Goal: Navigation & Orientation: Find specific page/section

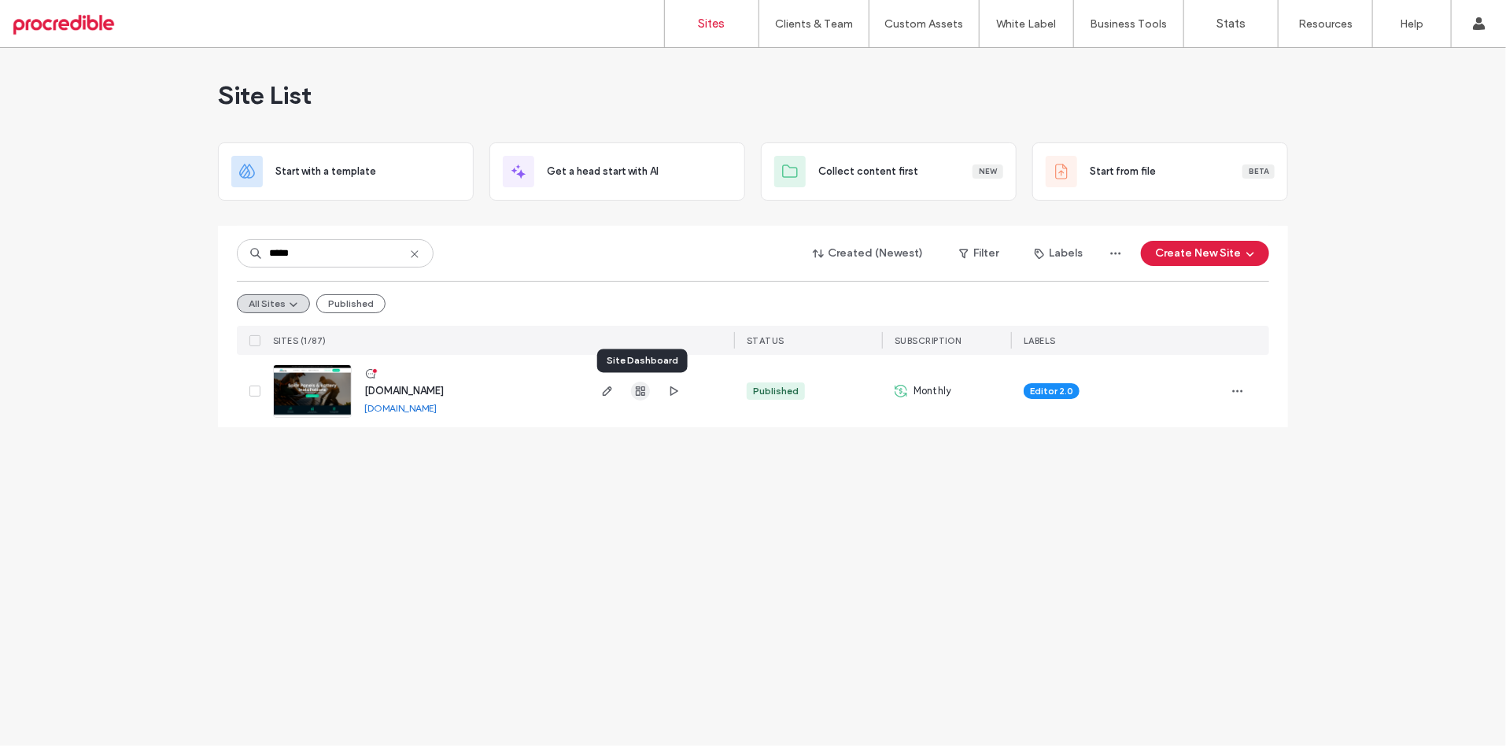
type input "*****"
click at [636, 389] on use "button" at bounding box center [640, 390] width 9 height 9
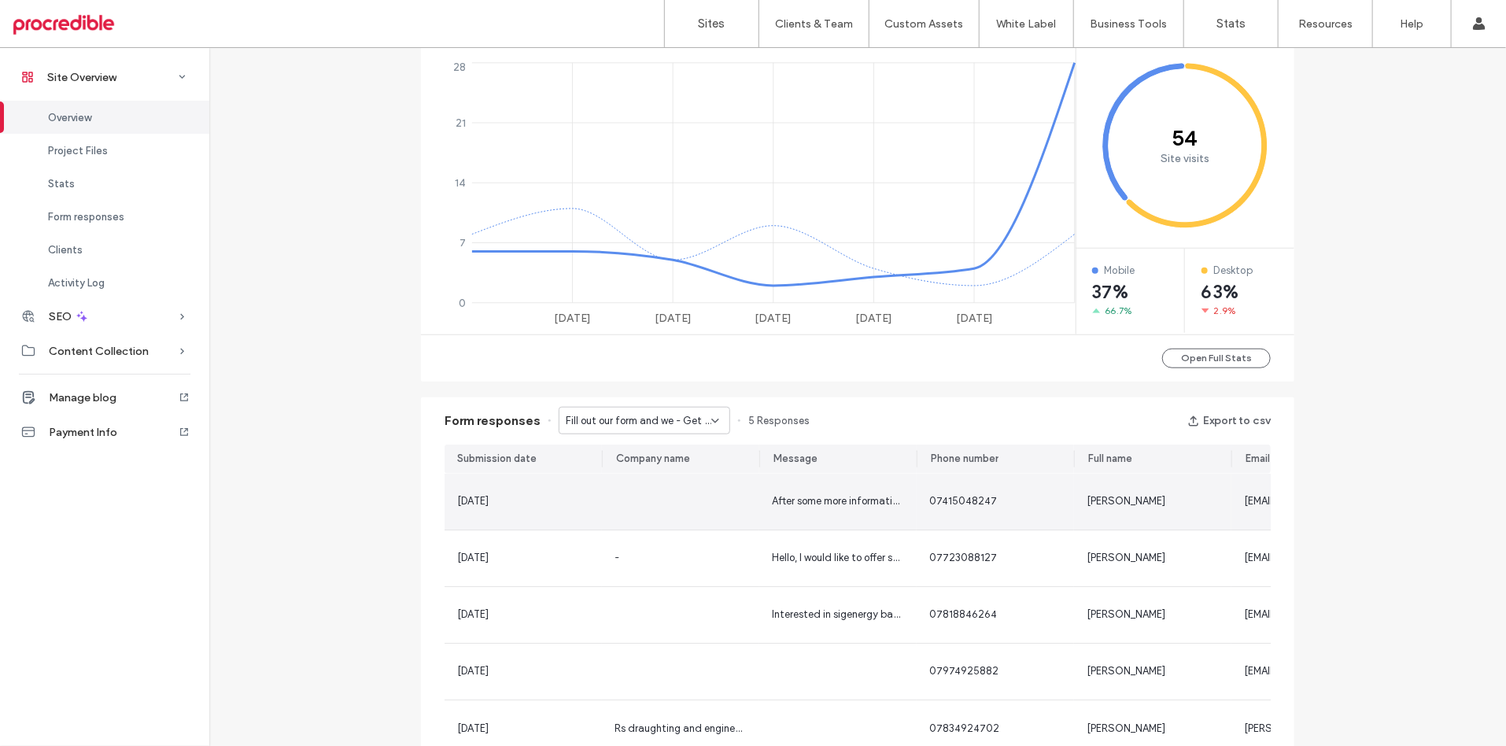
scroll to position [669, 0]
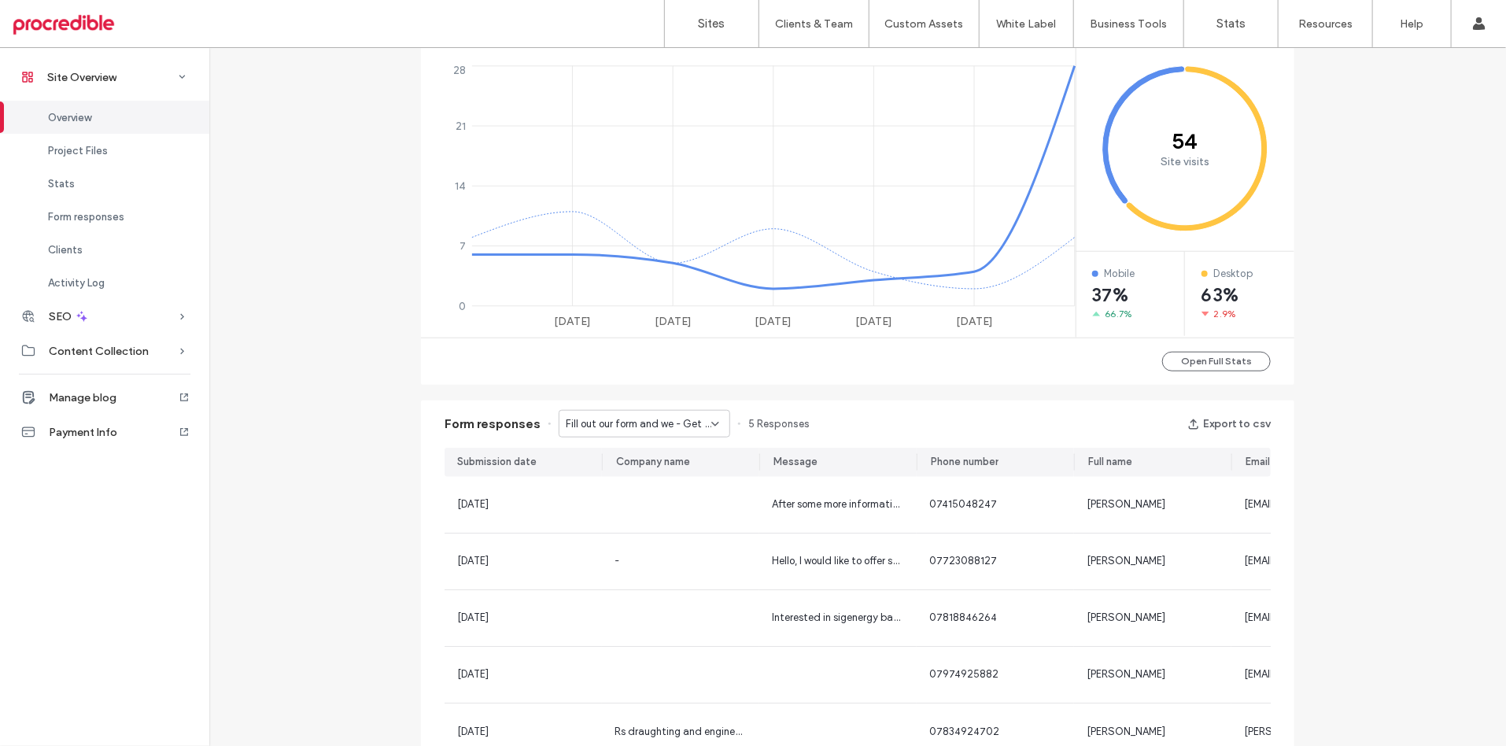
click at [634, 426] on span "Fill out our form and we - Get a quote page" at bounding box center [639, 424] width 146 height 16
click at [614, 509] on span "Contact Us - Contact page" at bounding box center [624, 507] width 132 height 16
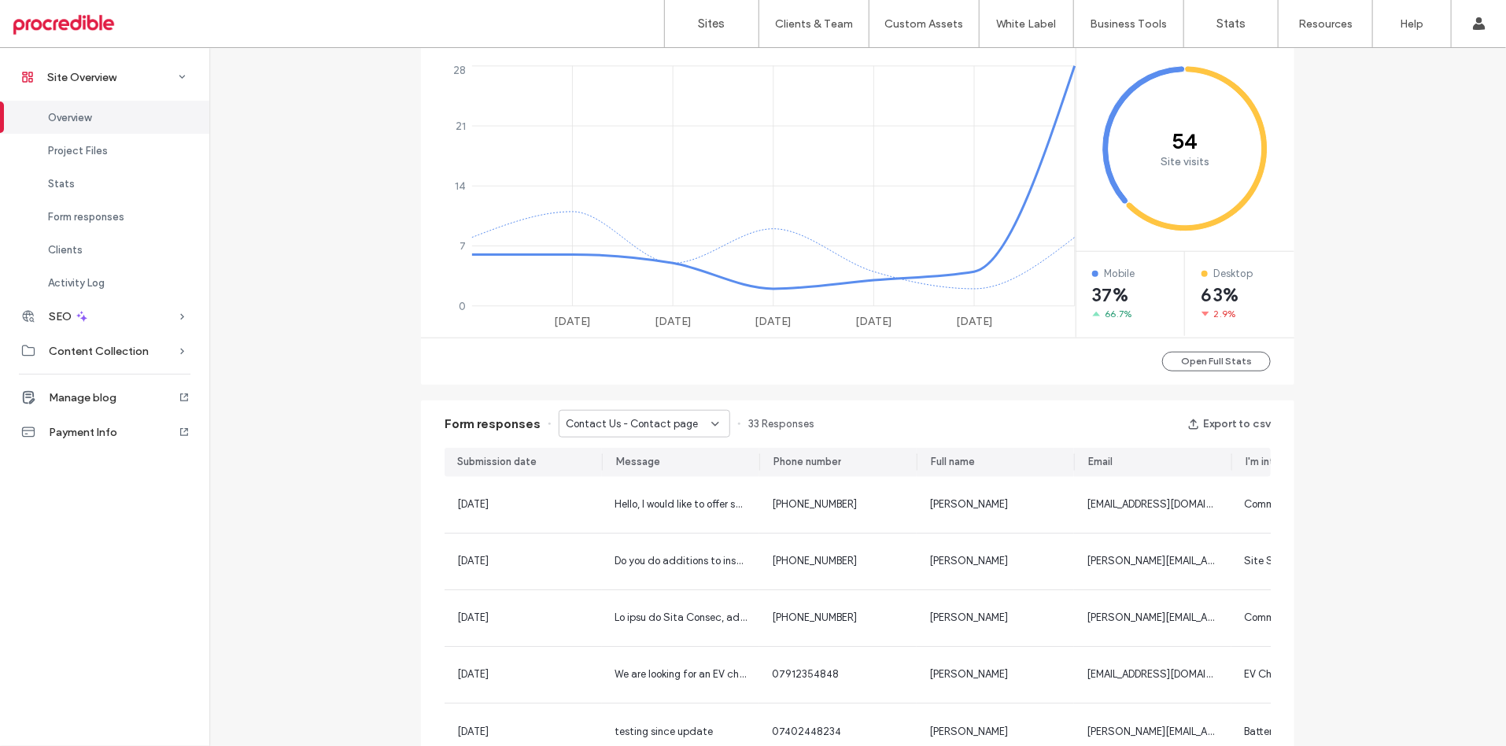
click at [696, 436] on div "Contact Us - Contact page" at bounding box center [643, 424] width 171 height 28
click at [665, 479] on span "Fill out our form and we - Home page" at bounding box center [633, 479] width 151 height 16
click at [674, 419] on span "Fill out our form and we - Home page" at bounding box center [639, 424] width 146 height 16
click at [650, 499] on span "Contact Us - Contact page" at bounding box center [624, 507] width 132 height 16
click at [721, 24] on label "Sites" at bounding box center [712, 24] width 27 height 14
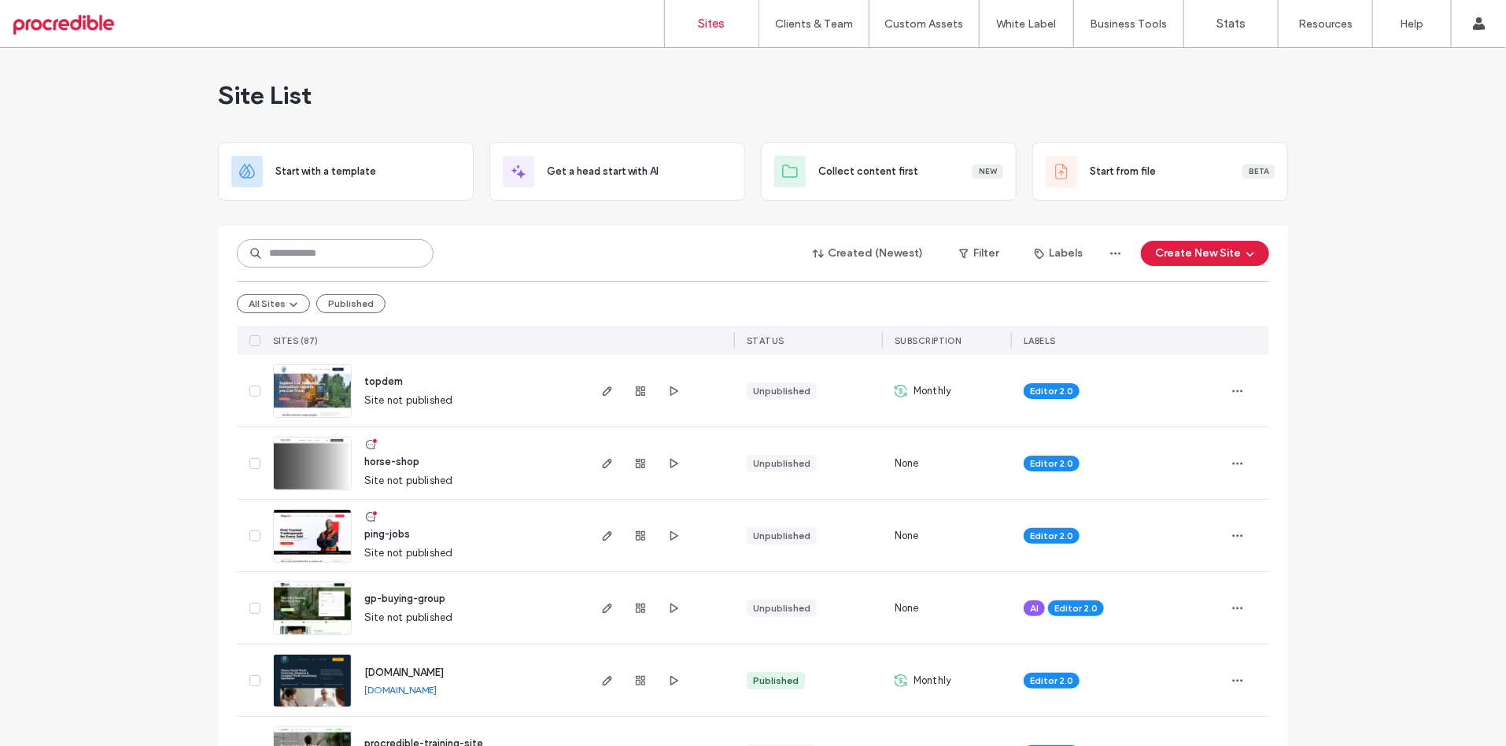
click at [386, 239] on input at bounding box center [335, 253] width 197 height 28
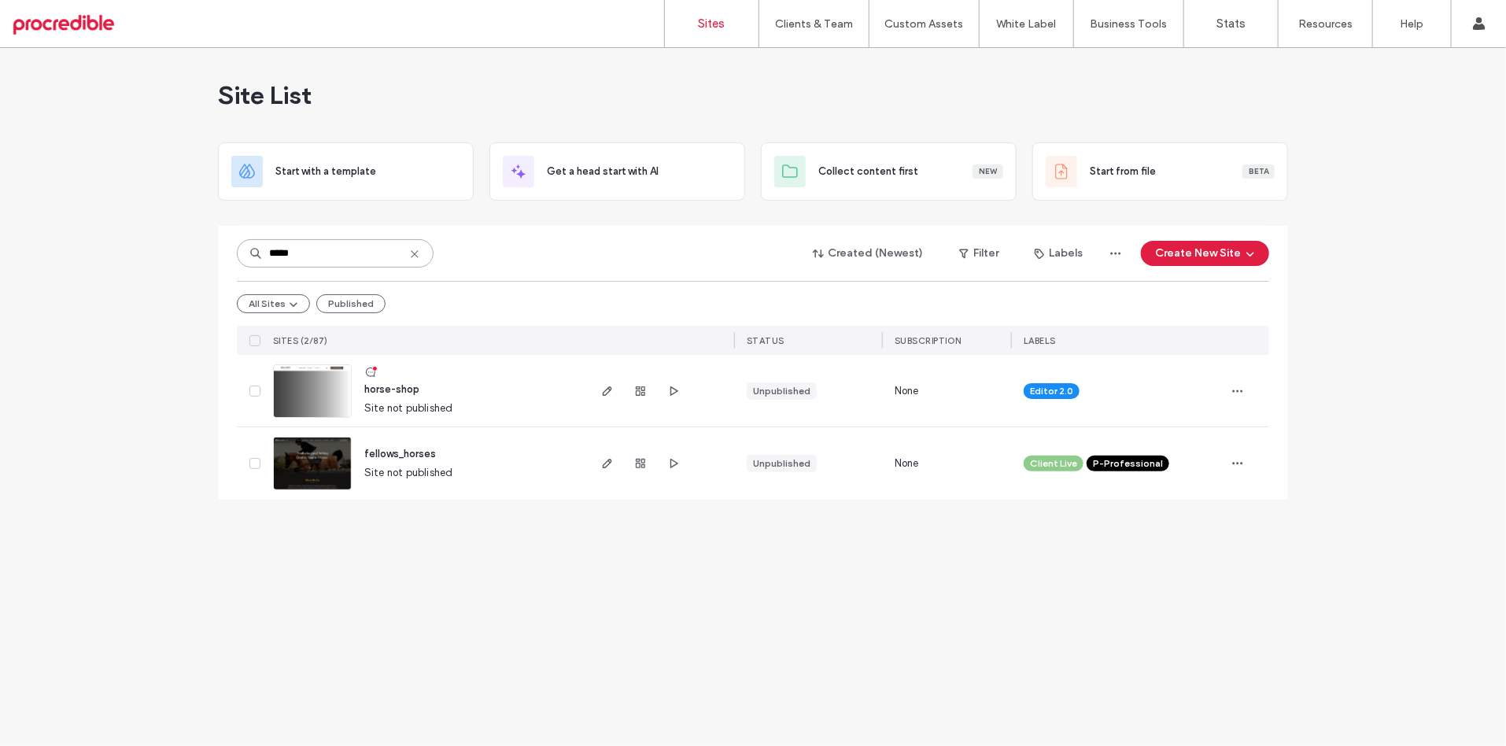
type input "*****"
click at [319, 390] on img at bounding box center [312, 418] width 77 height 107
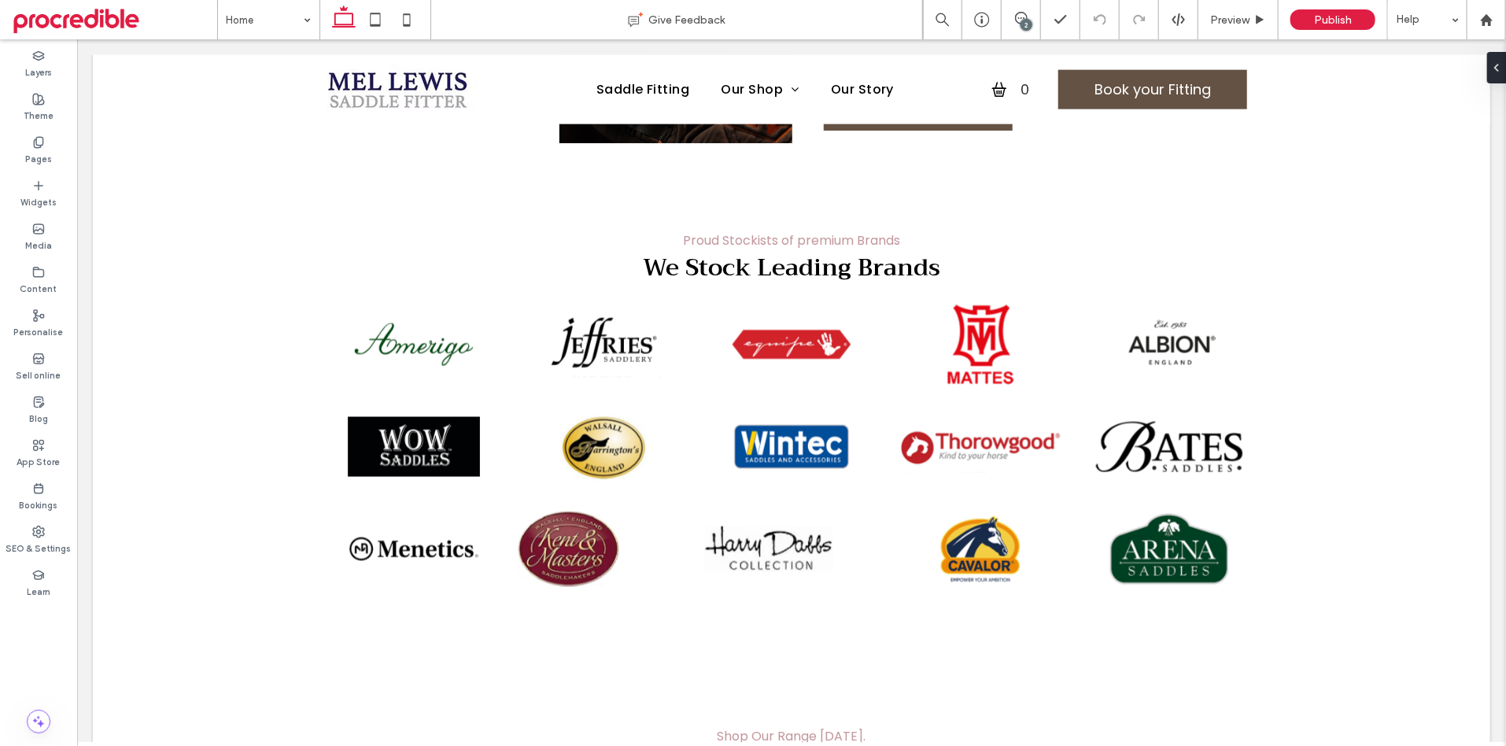
scroll to position [1152, 0]
